Goal: Find specific page/section: Find specific page/section

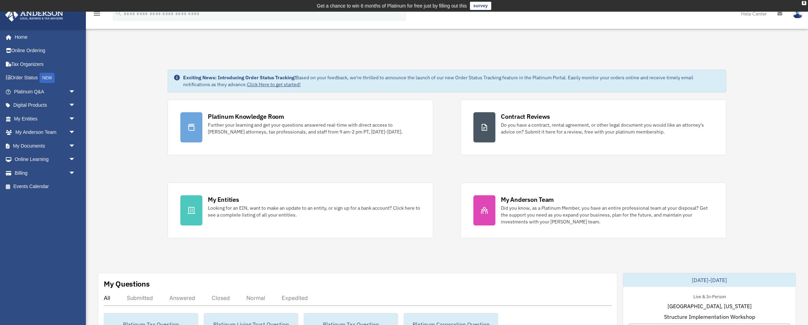
click at [98, 15] on icon "menu" at bounding box center [97, 14] width 8 height 8
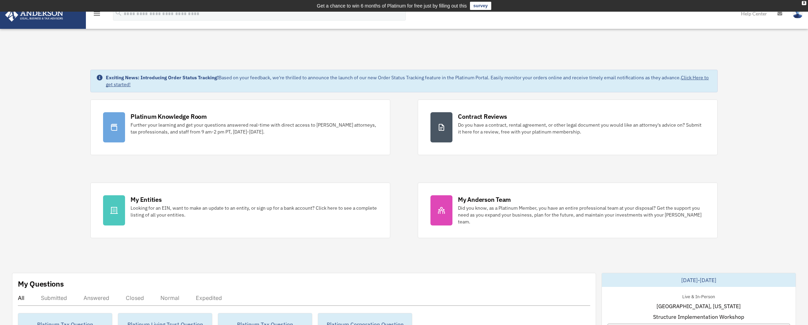
click at [98, 15] on icon "menu" at bounding box center [97, 14] width 8 height 8
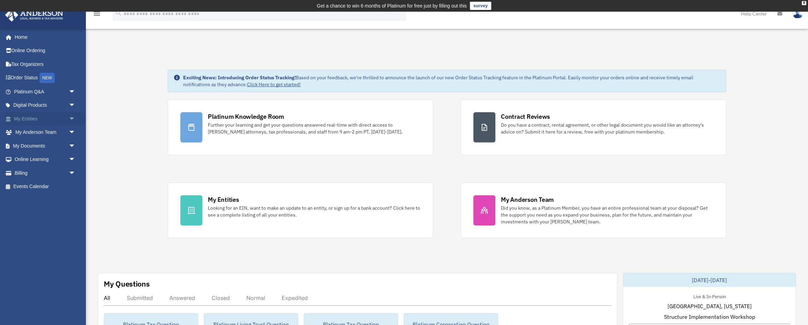
click at [73, 119] on span "arrow_drop_down" at bounding box center [76, 119] width 14 height 14
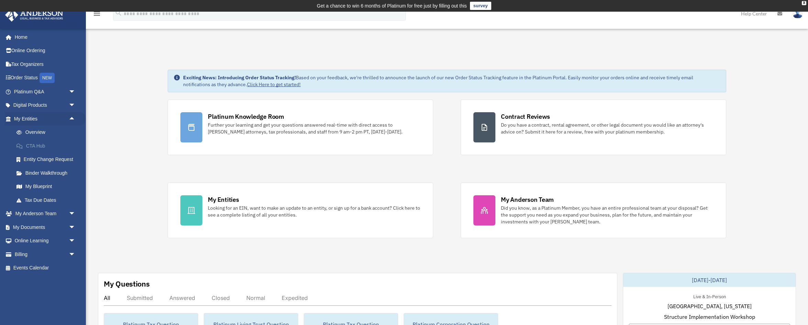
click at [47, 146] on link "CTA Hub" at bounding box center [48, 146] width 76 height 14
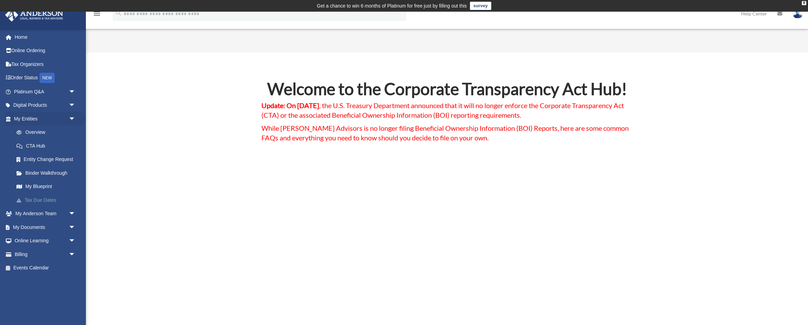
click at [35, 202] on link "Tax Due Dates" at bounding box center [48, 200] width 76 height 14
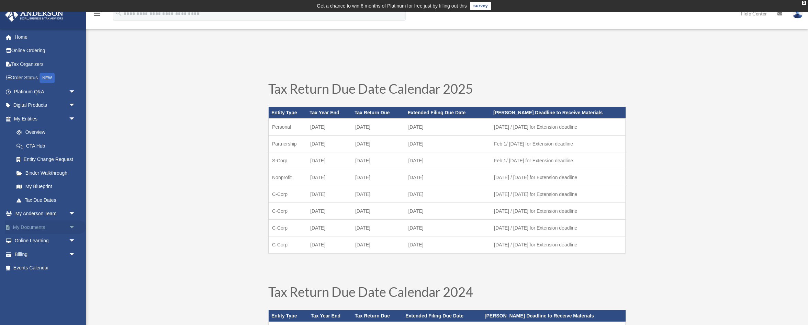
click at [41, 224] on link "My Documents arrow_drop_down" at bounding box center [45, 227] width 81 height 14
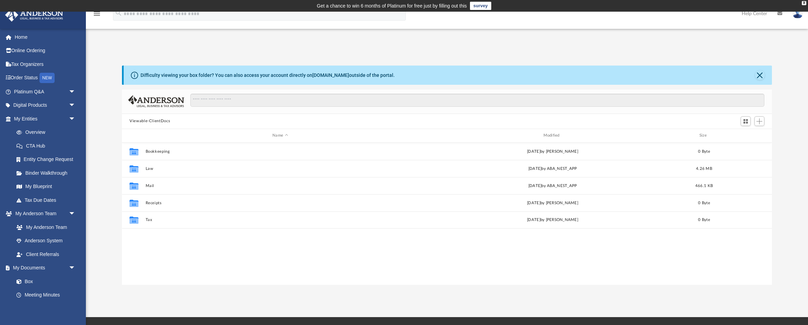
scroll to position [156, 650]
click at [36, 279] on link "Box" at bounding box center [48, 282] width 76 height 14
click at [40, 297] on link "Meeting Minutes" at bounding box center [48, 295] width 76 height 14
